Goal: Information Seeking & Learning: Learn about a topic

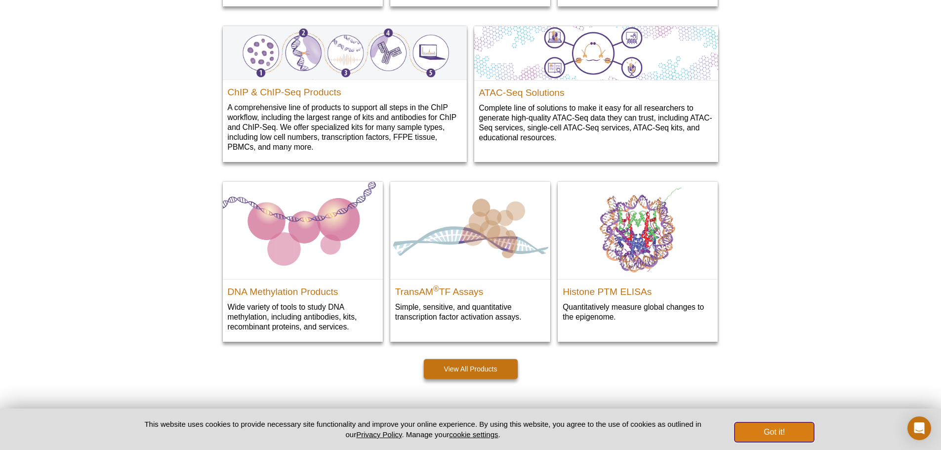
click at [784, 436] on button "Got it!" at bounding box center [774, 433] width 79 height 20
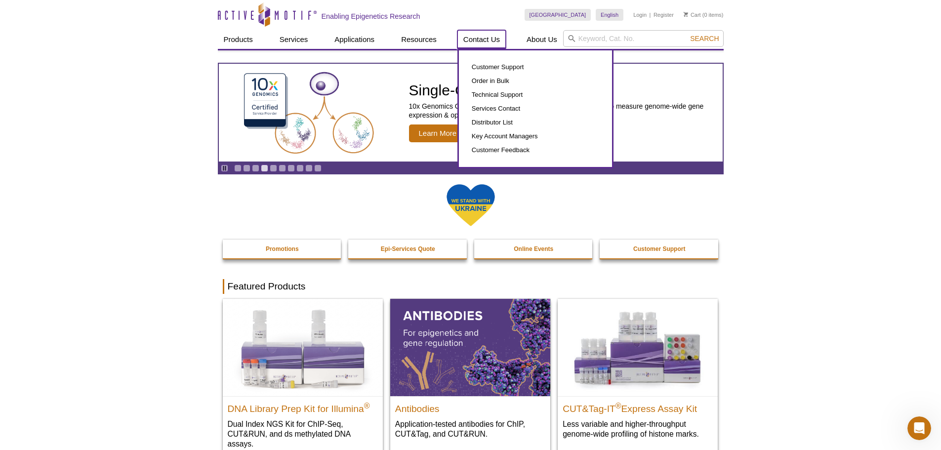
click at [492, 34] on link "Contact Us" at bounding box center [482, 39] width 48 height 19
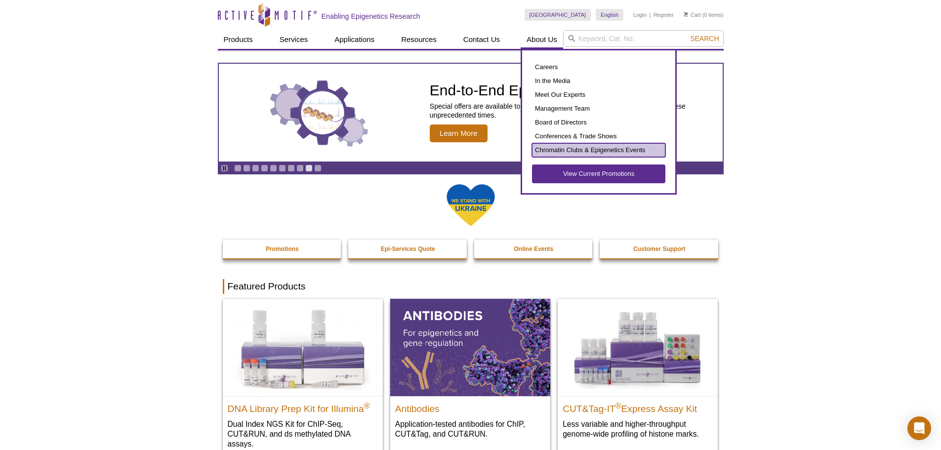
click at [568, 155] on link "Chromatin Clubs & Epigenetics Events" at bounding box center [598, 150] width 133 height 14
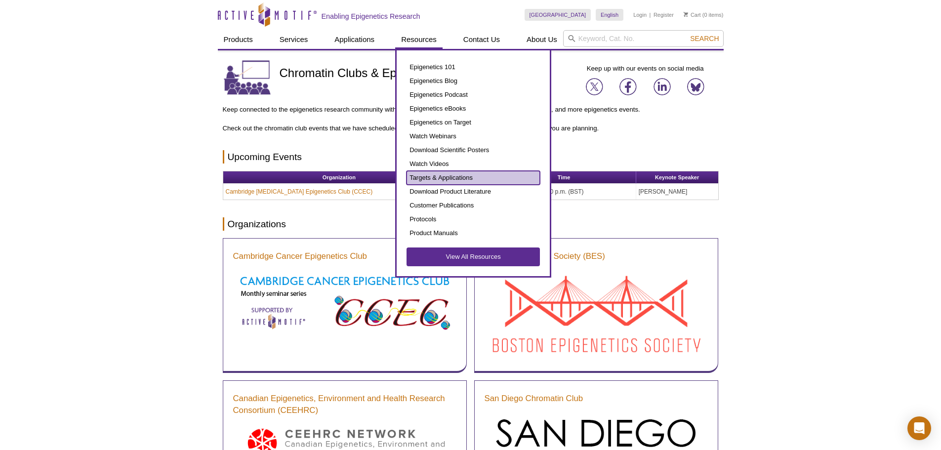
click at [456, 173] on link "Targets & Applications" at bounding box center [473, 178] width 133 height 14
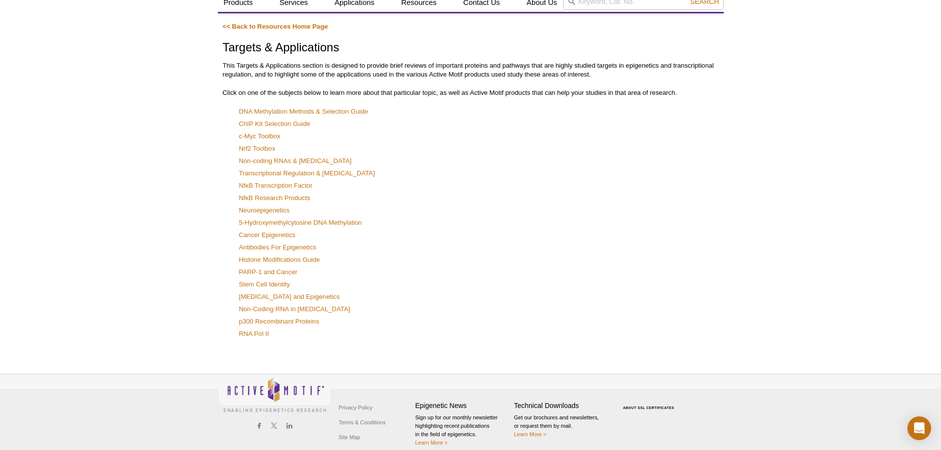
scroll to position [47, 0]
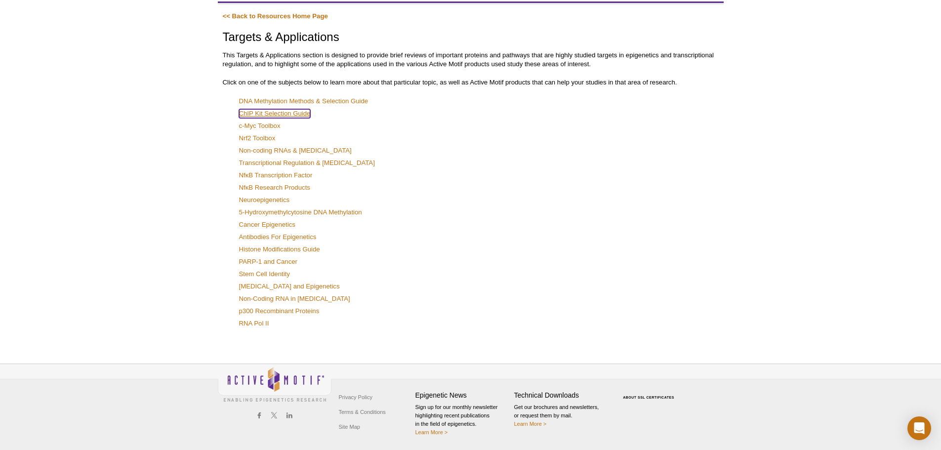
click at [295, 114] on link "ChIP Kit Selection Guide" at bounding box center [275, 113] width 72 height 9
